Goal: Find specific page/section: Find specific page/section

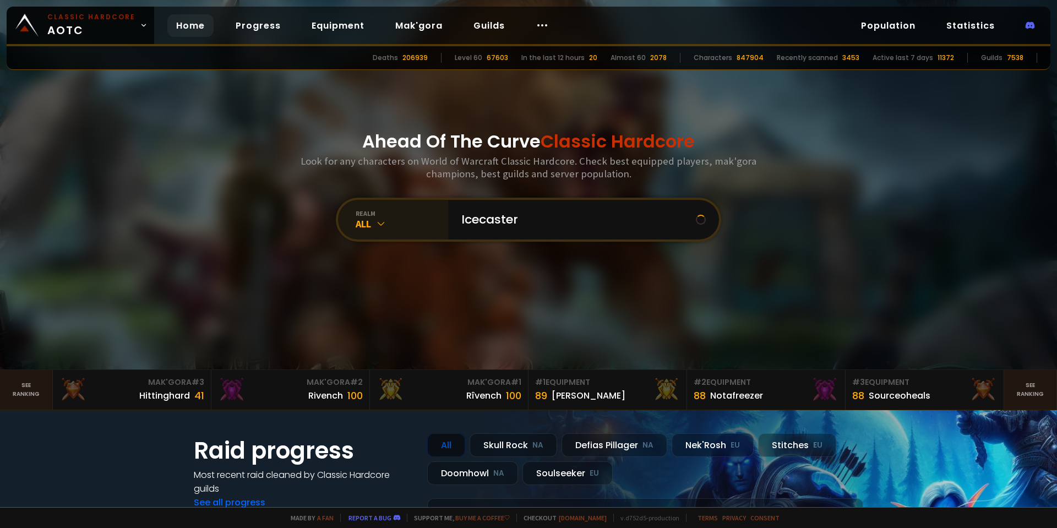
type input "Icecaster"
click at [364, 231] on div "realm All" at bounding box center [393, 220] width 110 height 40
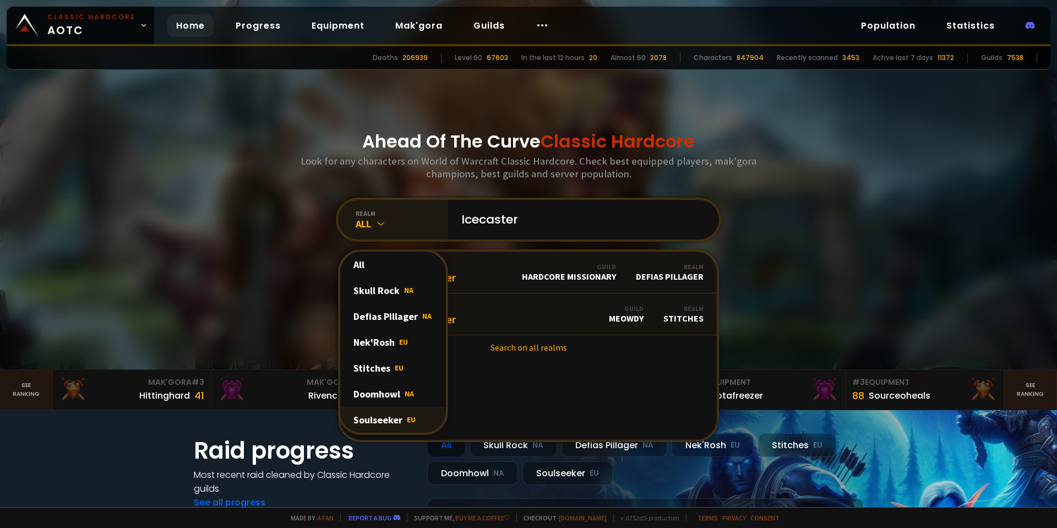
click at [401, 416] on div "Soulseeker EU" at bounding box center [393, 420] width 106 height 26
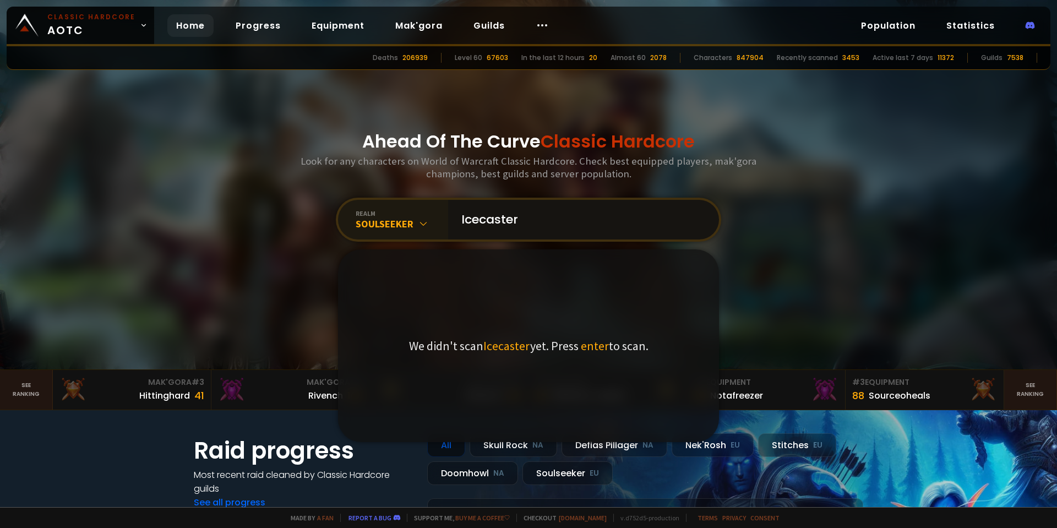
click at [523, 228] on input "Icecaster" at bounding box center [580, 220] width 251 height 40
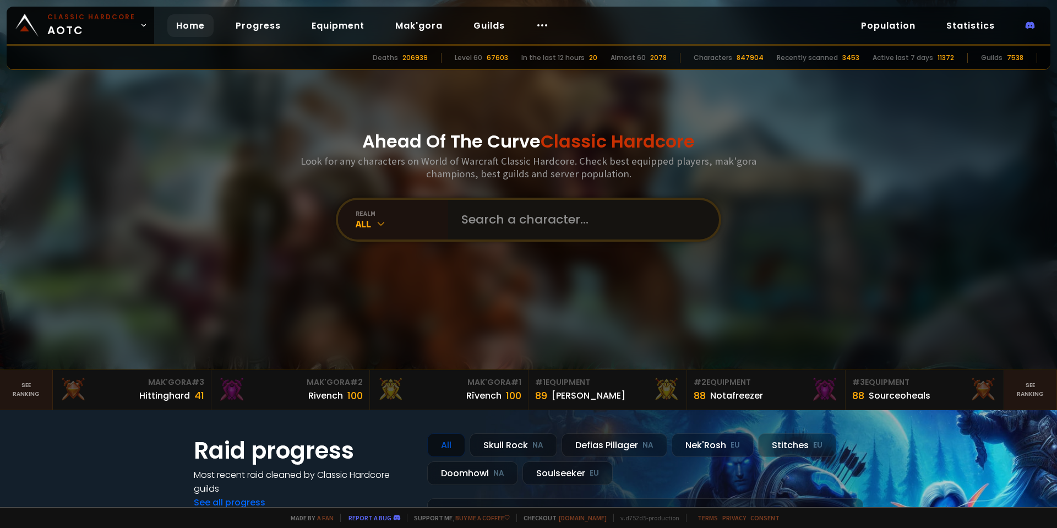
click at [524, 222] on input "text" at bounding box center [580, 220] width 251 height 40
type input "Icecaster"
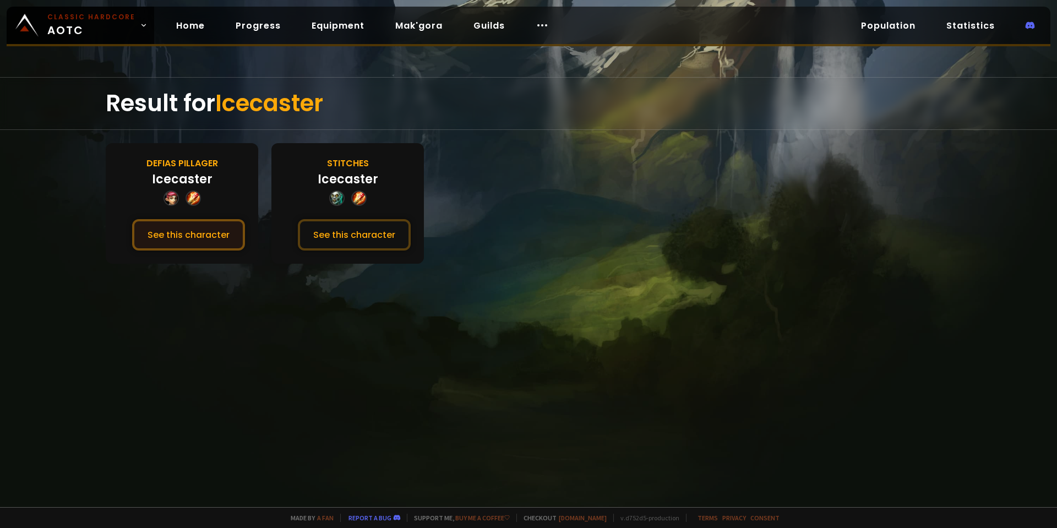
click at [184, 232] on button "See this character" at bounding box center [188, 234] width 113 height 31
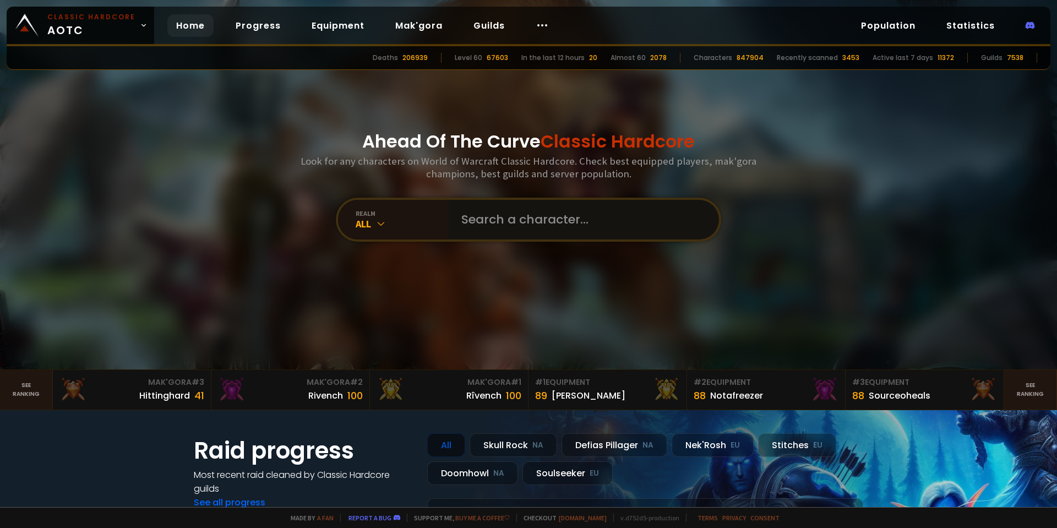
click at [525, 220] on input "text" at bounding box center [580, 220] width 251 height 40
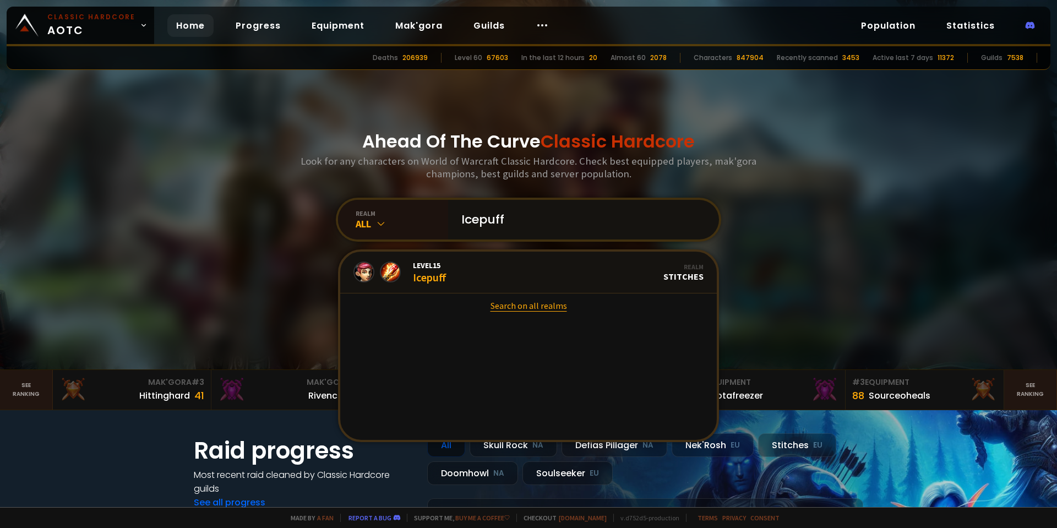
type input "Icepuff"
click at [514, 308] on link "Search on all realms" at bounding box center [528, 305] width 376 height 24
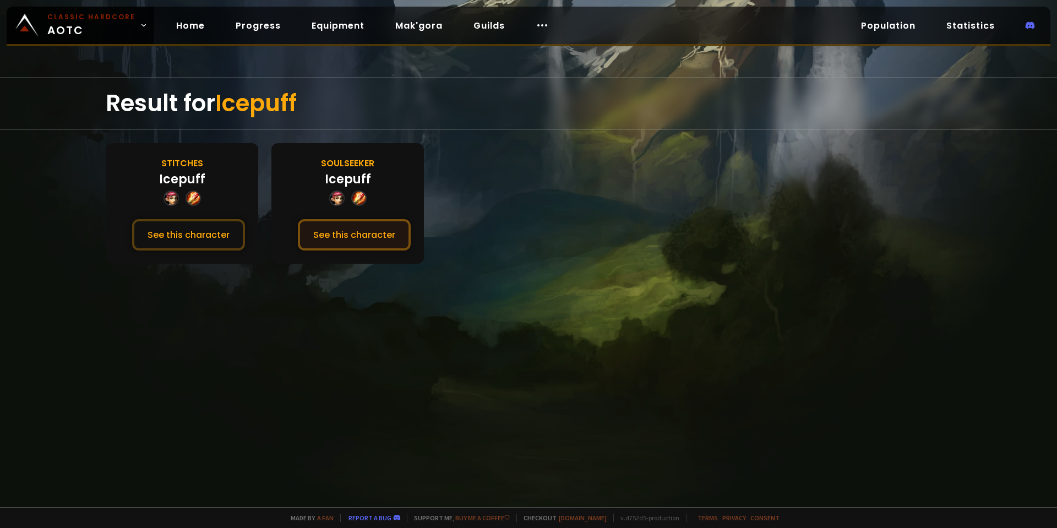
click at [379, 239] on button "See this character" at bounding box center [354, 234] width 113 height 31
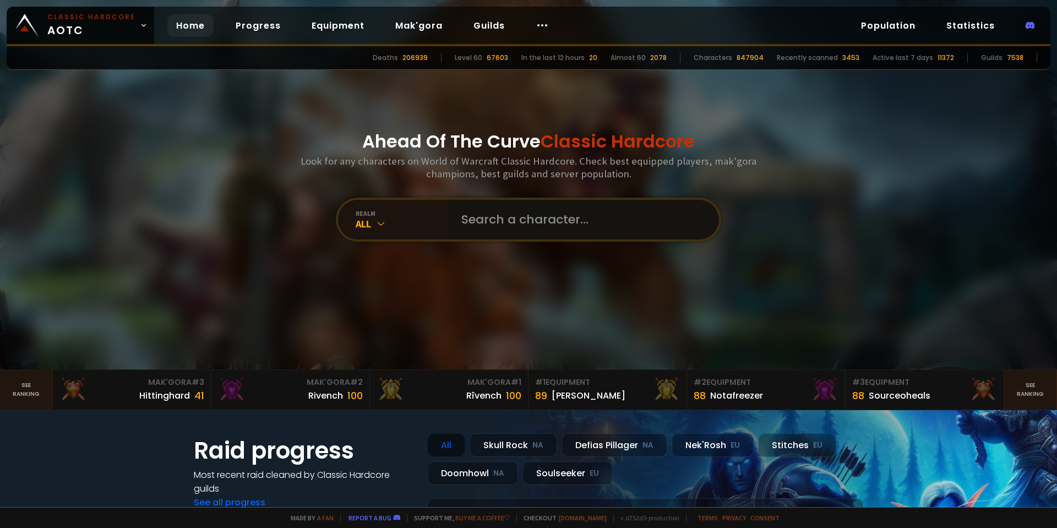
click at [504, 227] on input "text" at bounding box center [580, 220] width 251 height 40
paste input "Icecaster"
type input "Icecaster"
click at [385, 224] on div "All" at bounding box center [402, 223] width 92 height 13
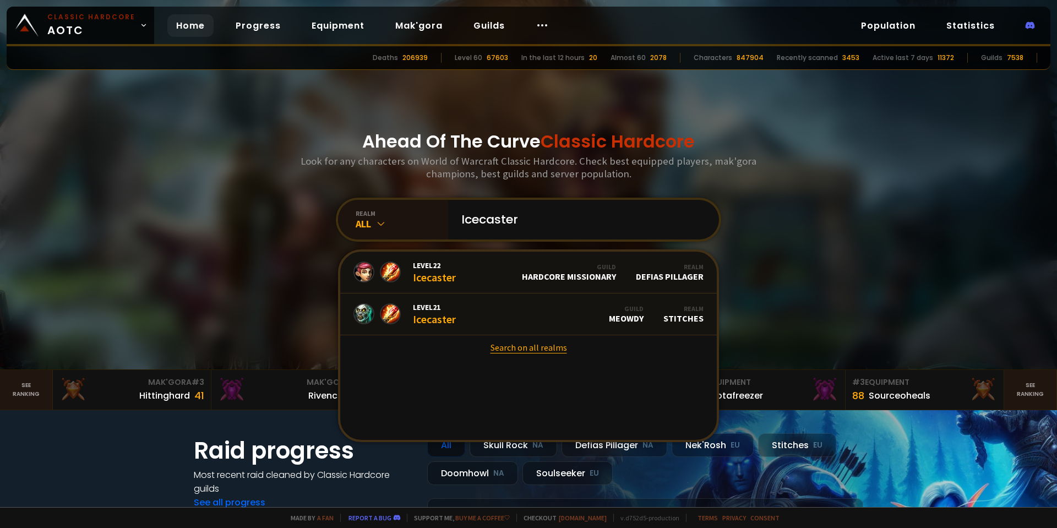
click at [518, 347] on link "Search on all realms" at bounding box center [528, 347] width 376 height 24
